Goal: Find specific page/section: Find specific page/section

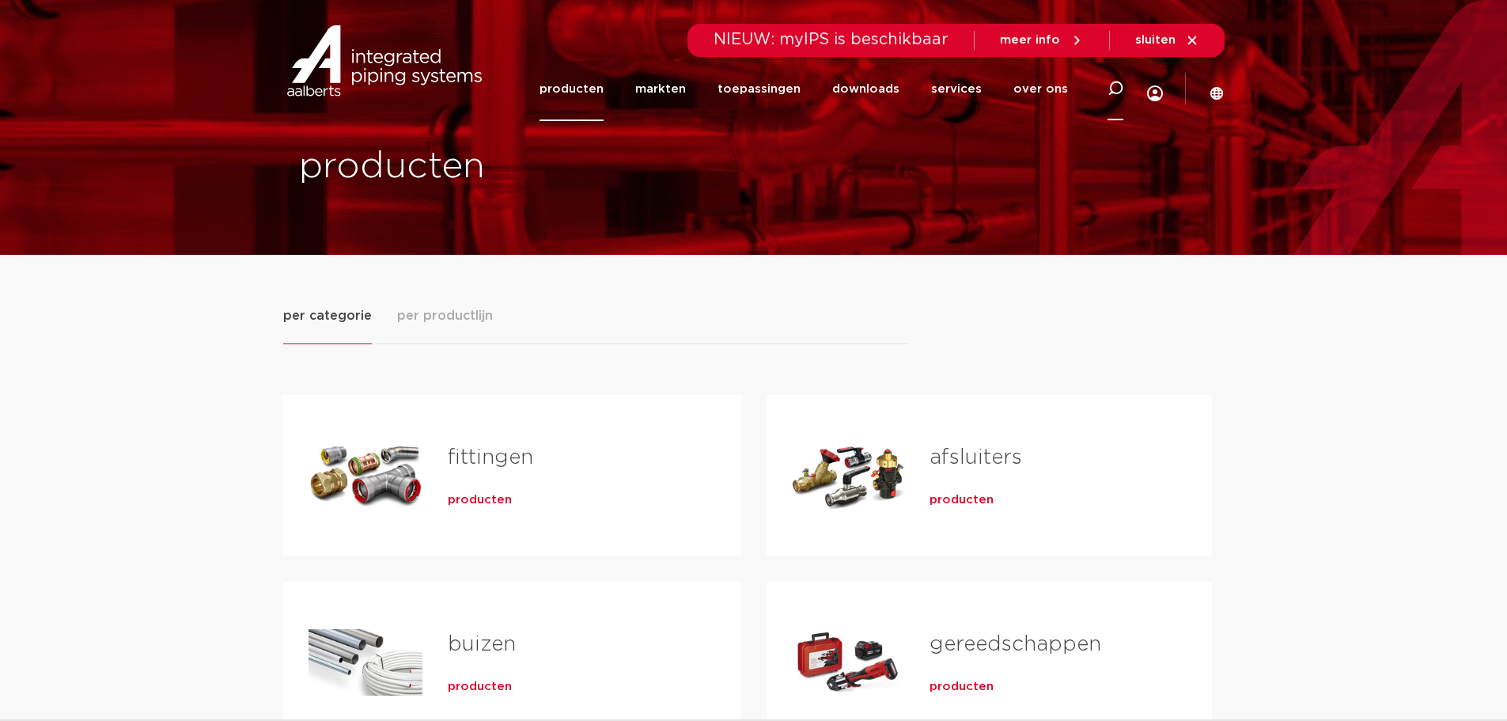
click at [1115, 95] on icon at bounding box center [1115, 89] width 16 height 16
paste input "0893706"
type input "0893706"
click button "Zoeken" at bounding box center [0, 0] width 0 height 0
